Goal: Information Seeking & Learning: Learn about a topic

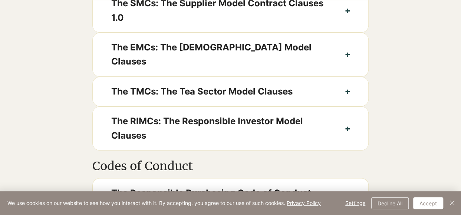
scroll to position [519, 0]
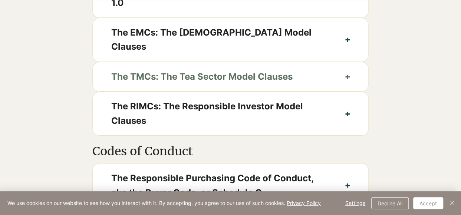
click at [260, 70] on span "The TMCs: The Tea Sector Model Clauses" at bounding box center [219, 77] width 216 height 14
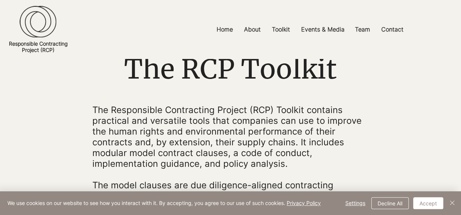
scroll to position [74, 0]
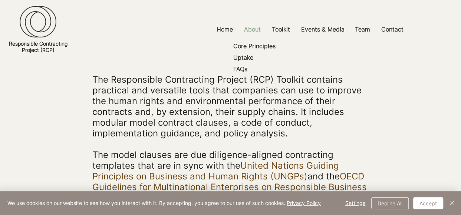
click at [254, 30] on p "About" at bounding box center [252, 29] width 24 height 17
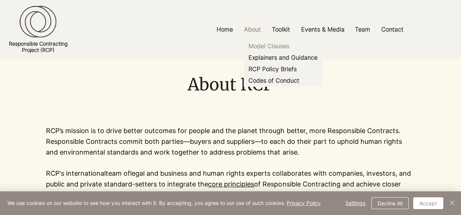
click at [276, 46] on p "Model Clauses" at bounding box center [268, 45] width 47 height 11
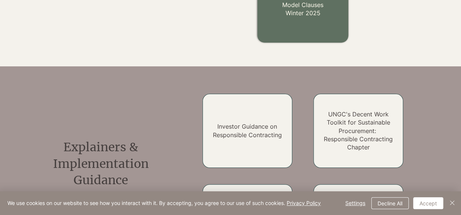
scroll to position [574, 0]
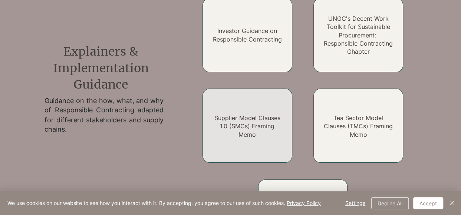
click at [266, 118] on link "Supplier Model Clauses 1.0 (SMCs) Framing Memo" at bounding box center [247, 126] width 66 height 24
